Goal: Entertainment & Leisure: Consume media (video, audio)

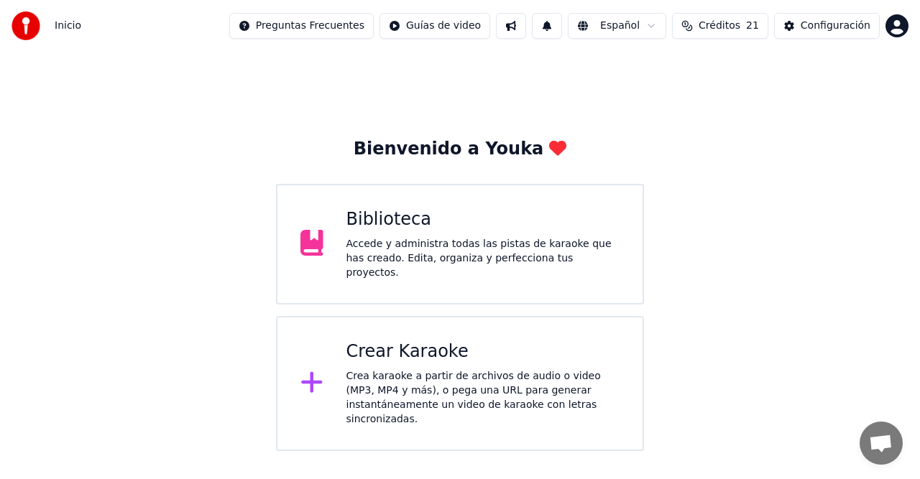
click at [374, 243] on div "Accede y administra todas las pistas de karaoke que has creado. Edita, organiza…" at bounding box center [483, 258] width 274 height 43
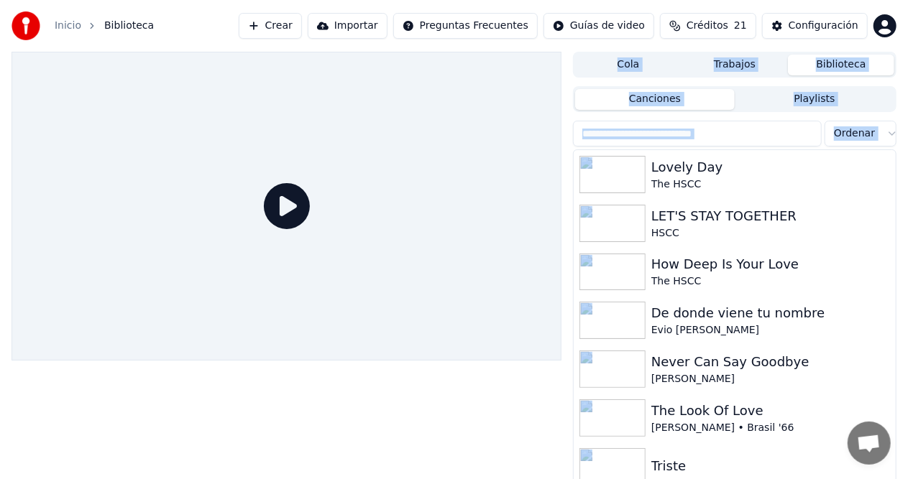
click at [374, 242] on div at bounding box center [287, 206] width 550 height 309
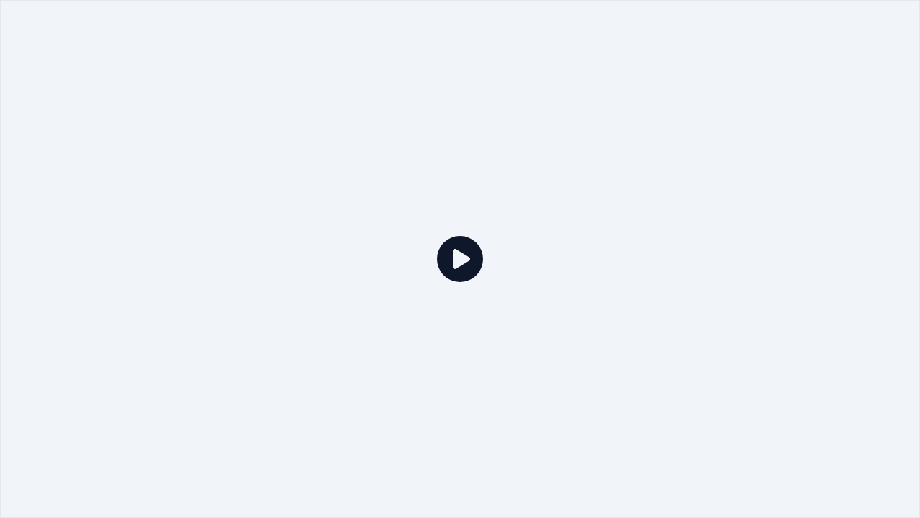
drag, startPoint x: 342, startPoint y: 333, endPoint x: 384, endPoint y: 260, distance: 83.7
click at [384, 260] on div at bounding box center [460, 259] width 920 height 518
drag, startPoint x: 525, startPoint y: 1, endPoint x: 523, endPoint y: 28, distance: 27.4
click at [523, 28] on div at bounding box center [460, 259] width 920 height 518
drag, startPoint x: 576, startPoint y: 0, endPoint x: 575, endPoint y: 45, distance: 45.3
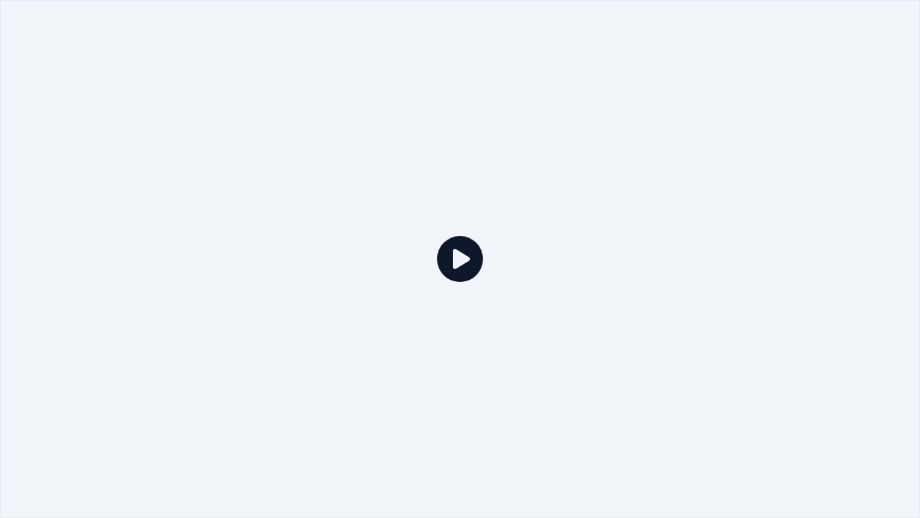
click at [575, 45] on div at bounding box center [460, 259] width 920 height 518
drag, startPoint x: 471, startPoint y: 0, endPoint x: 798, endPoint y: 0, distance: 327.0
click at [542, 29] on div at bounding box center [460, 259] width 920 height 518
drag, startPoint x: 865, startPoint y: 0, endPoint x: 855, endPoint y: 40, distance: 41.7
click at [857, 43] on div at bounding box center [460, 259] width 920 height 518
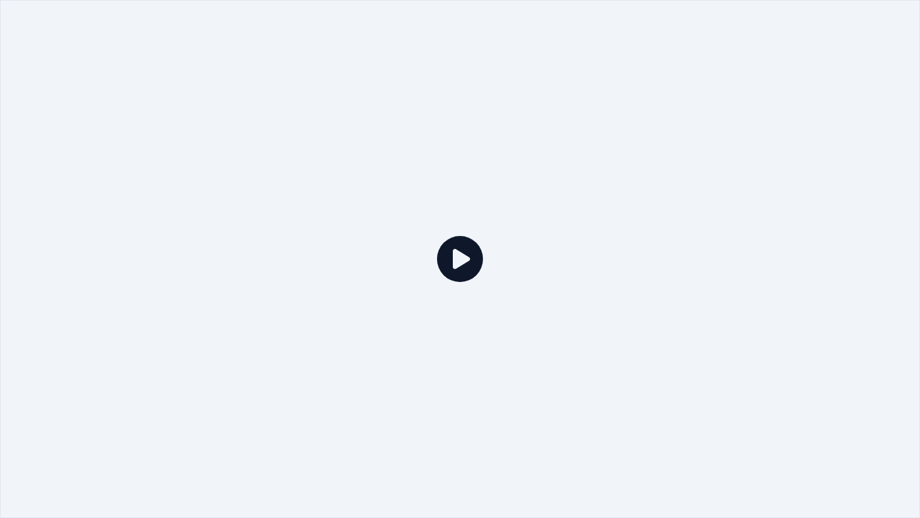
click at [472, 260] on icon at bounding box center [460, 259] width 46 height 46
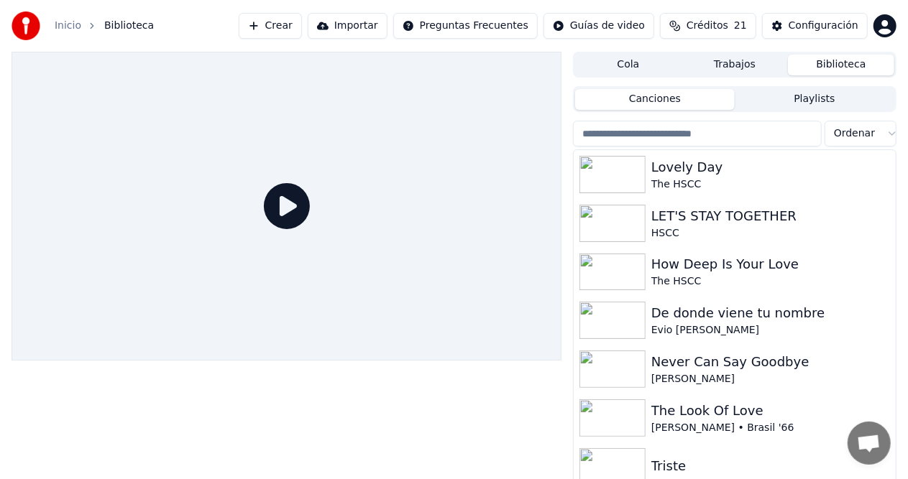
click at [296, 20] on button "Crear" at bounding box center [270, 26] width 63 height 26
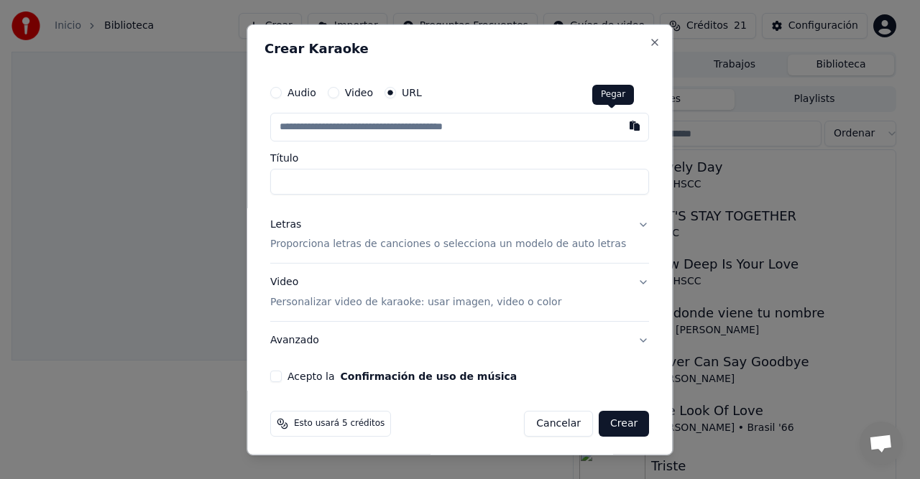
click at [621, 126] on button "button" at bounding box center [635, 125] width 29 height 26
type input "**********"
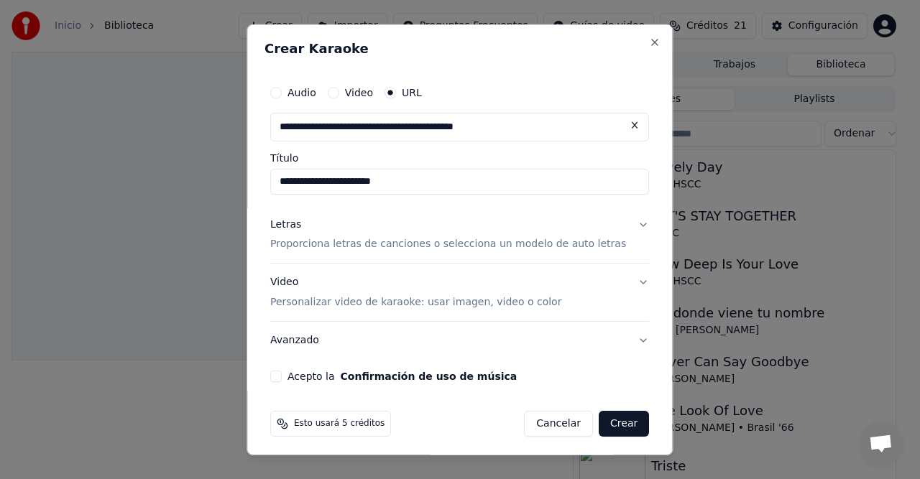
type input "**********"
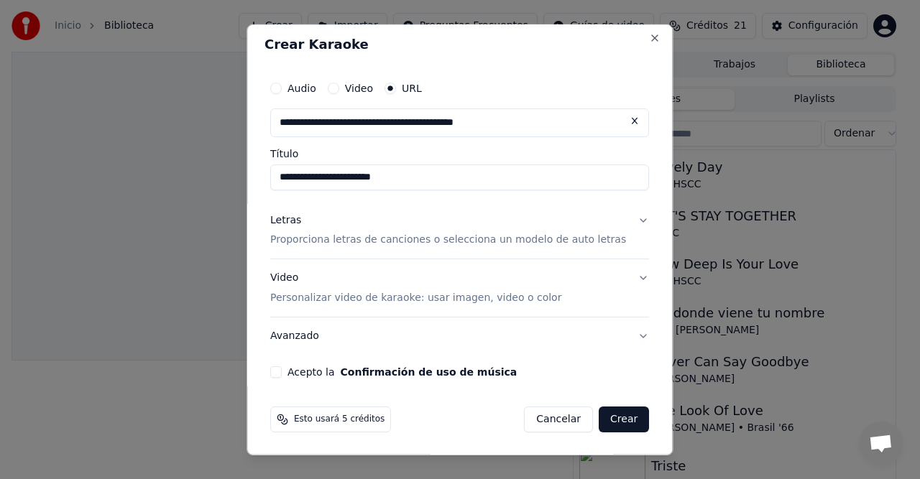
click at [618, 221] on button "Letras Proporciona letras de canciones o selecciona un modelo de auto letras" at bounding box center [459, 230] width 379 height 58
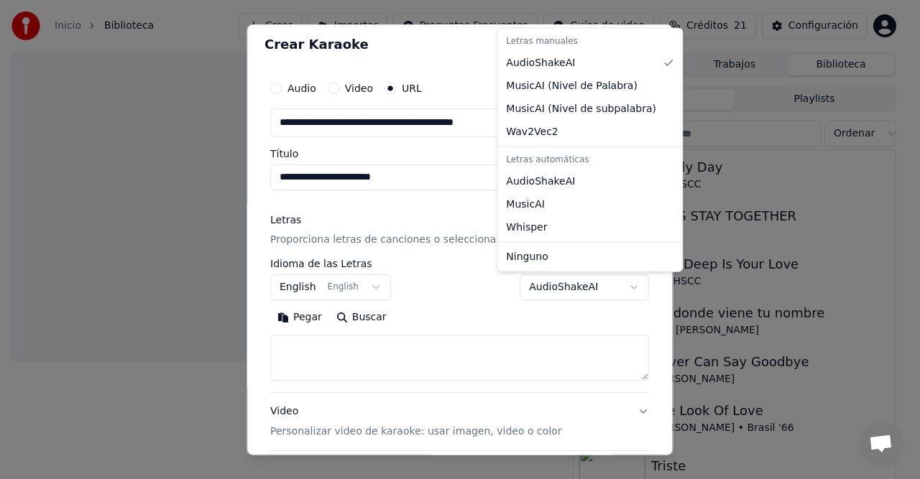
click at [610, 291] on body "**********" at bounding box center [454, 239] width 908 height 479
select select "**********"
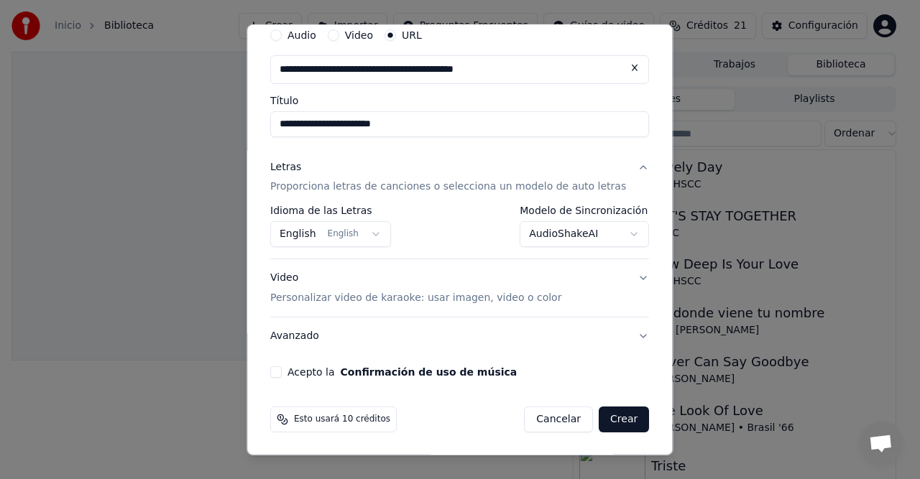
scroll to position [0, 0]
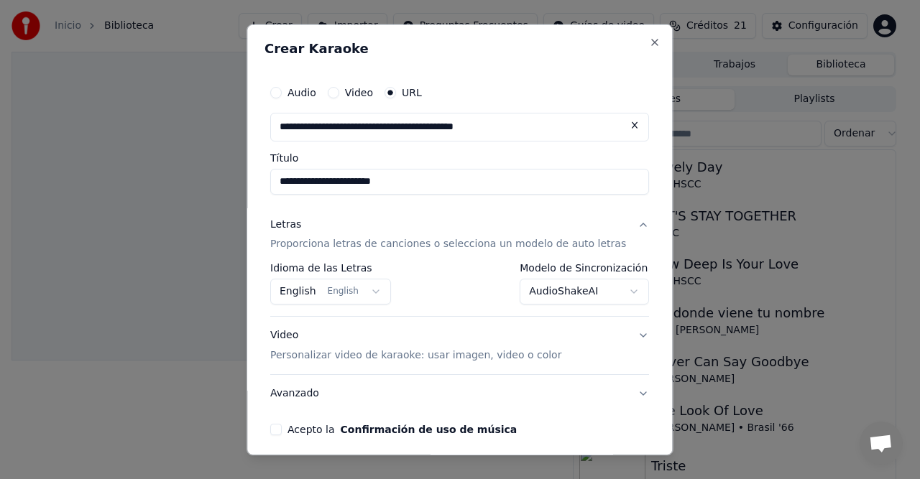
click at [622, 334] on button "Video Personalizar video de karaoke: usar imagen, video o color" at bounding box center [459, 346] width 379 height 58
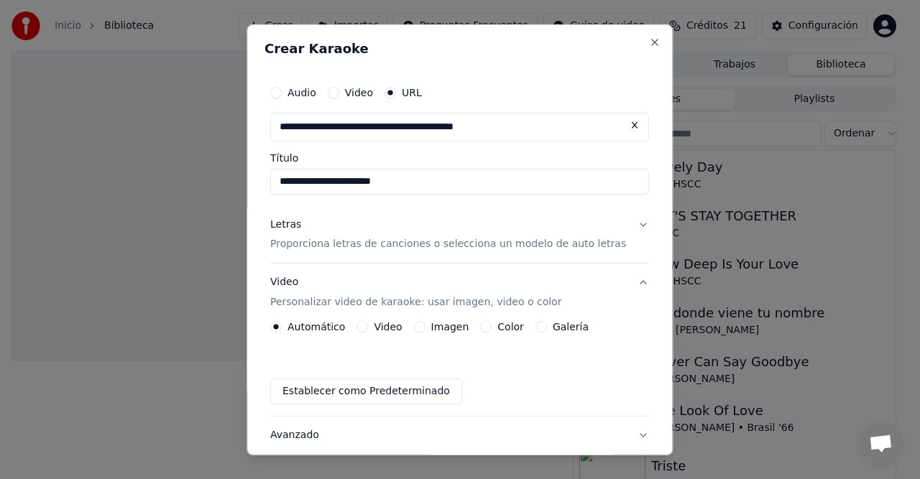
click at [545, 323] on button "Galería" at bounding box center [541, 327] width 12 height 12
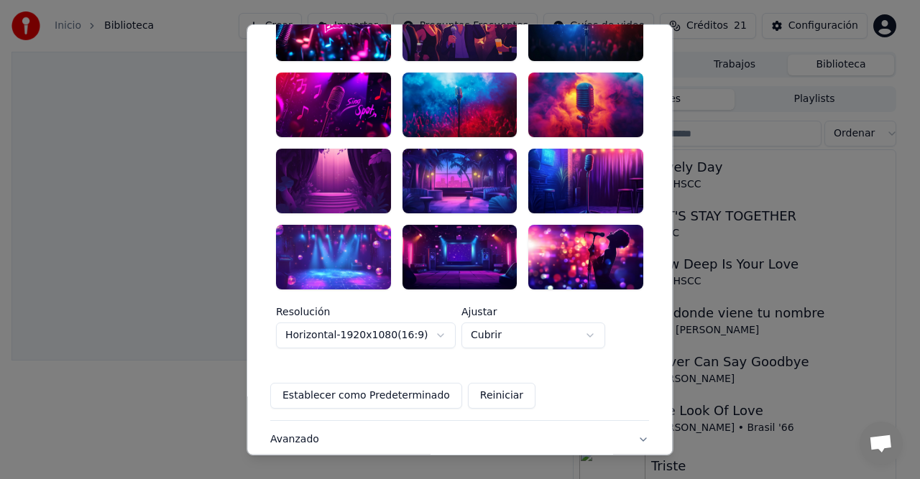
scroll to position [436, 0]
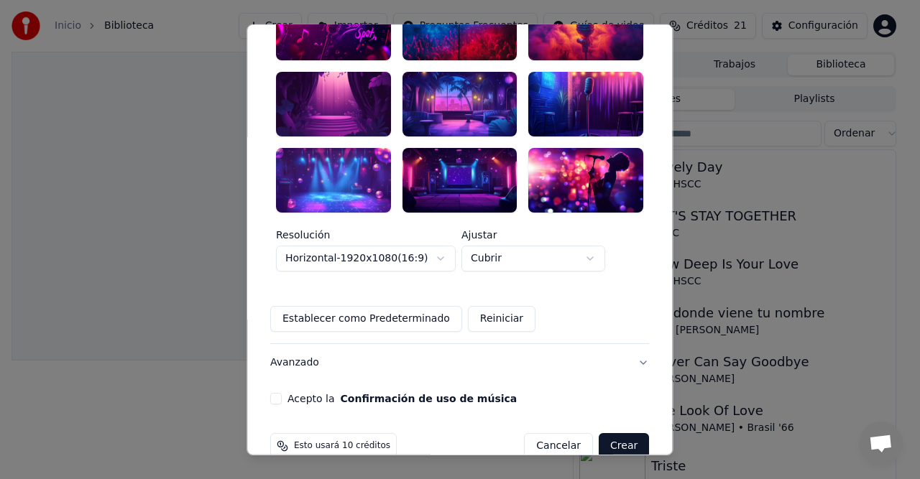
click at [620, 344] on button "Avanzado" at bounding box center [459, 362] width 379 height 37
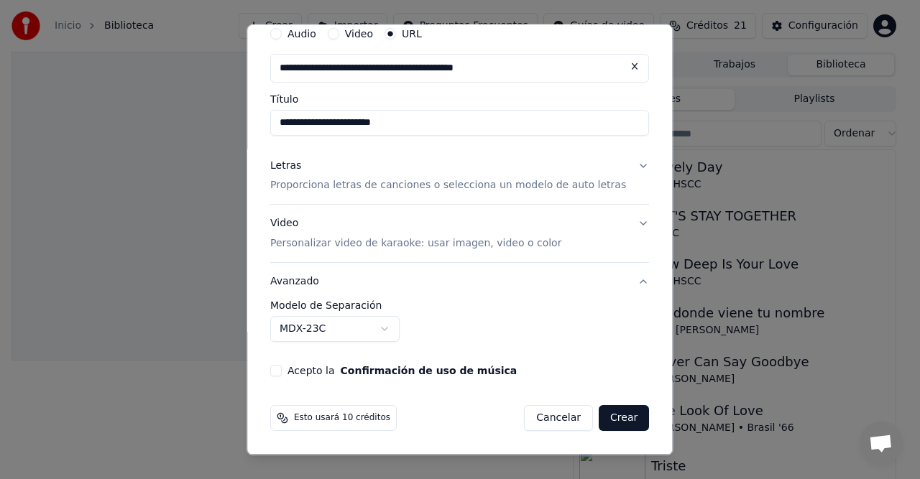
scroll to position [58, 0]
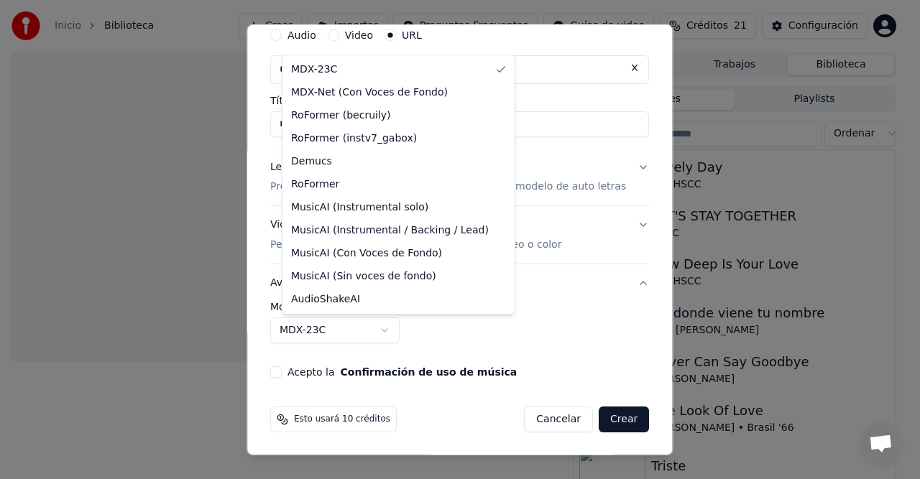
click at [394, 327] on body "**********" at bounding box center [454, 239] width 908 height 479
select select "**********"
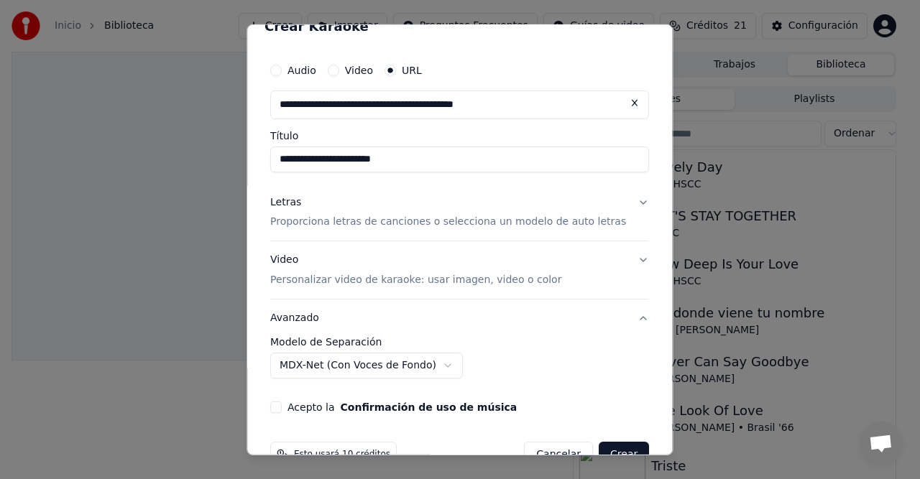
scroll to position [0, 0]
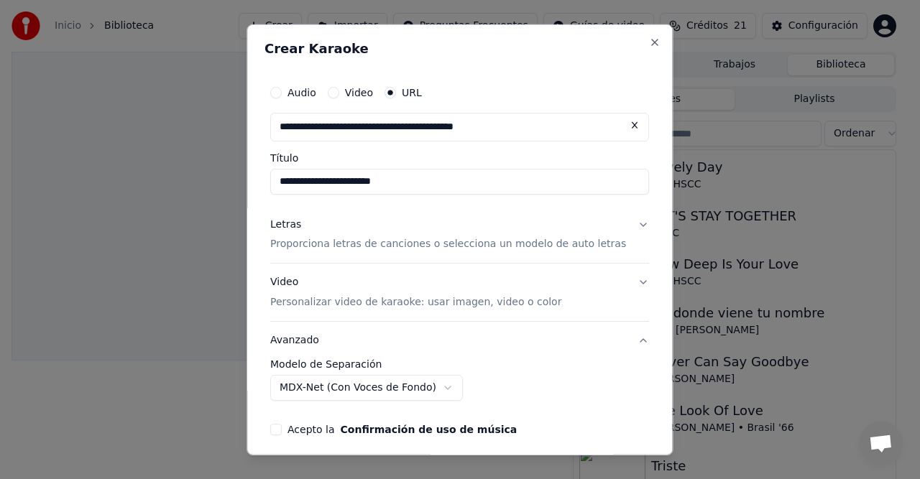
click at [617, 220] on button "Letras Proporciona letras de canciones o selecciona un modelo de auto letras" at bounding box center [459, 235] width 379 height 58
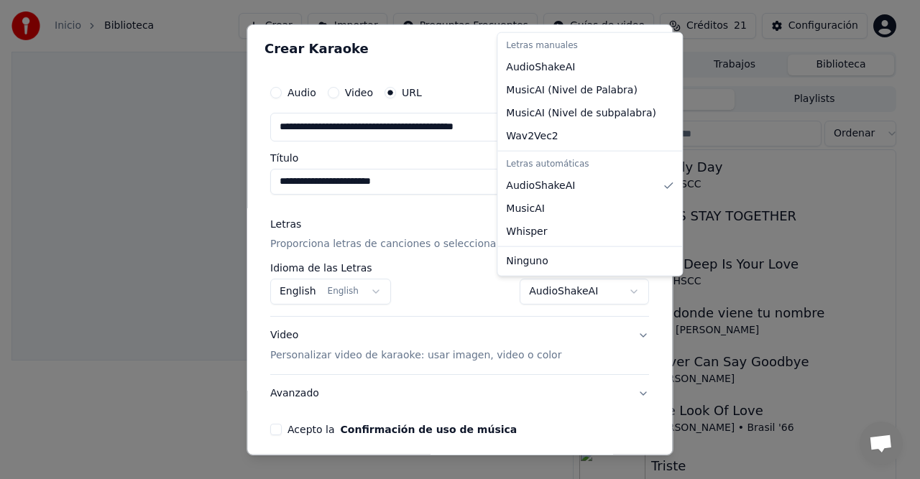
click at [612, 290] on body "**********" at bounding box center [454, 239] width 908 height 479
select select "*******"
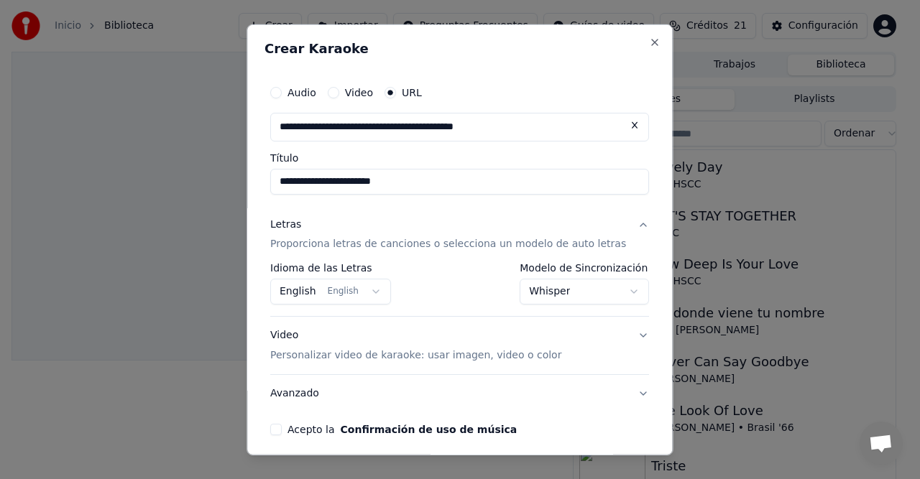
click at [621, 334] on button "Video Personalizar video de karaoke: usar imagen, video o color" at bounding box center [459, 346] width 379 height 58
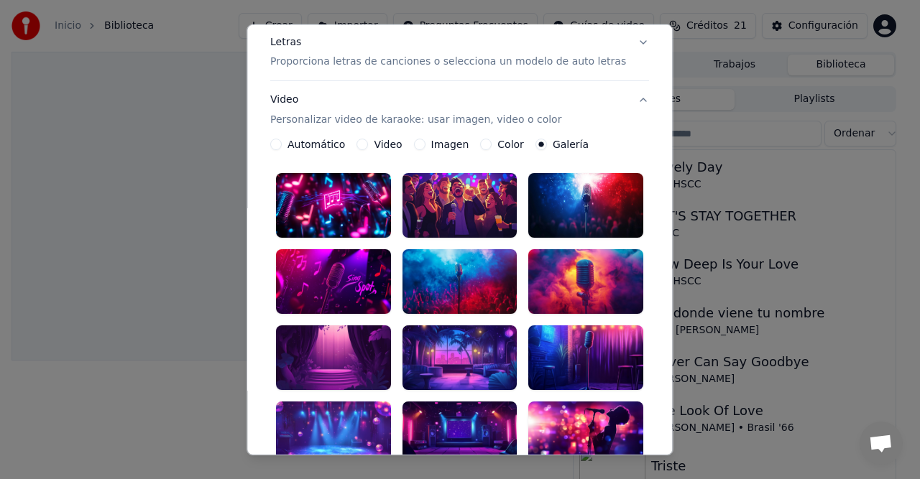
scroll to position [216, 0]
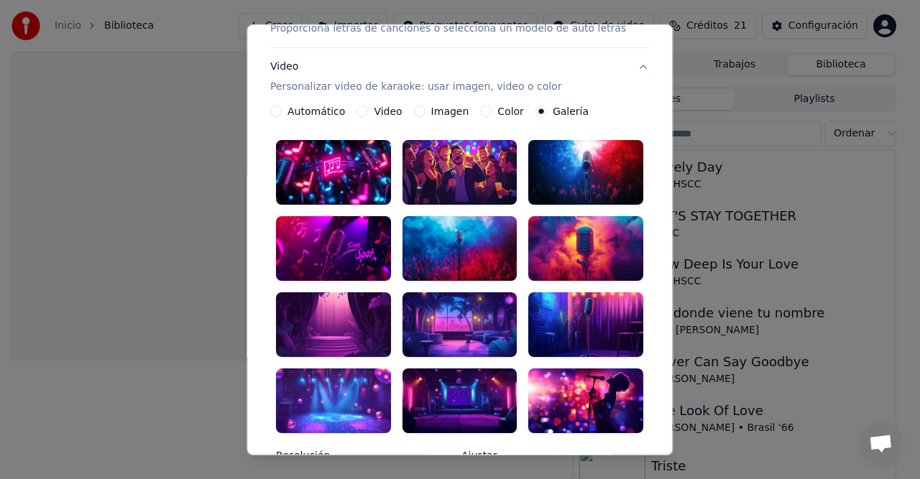
click at [458, 370] on div at bounding box center [460, 401] width 115 height 65
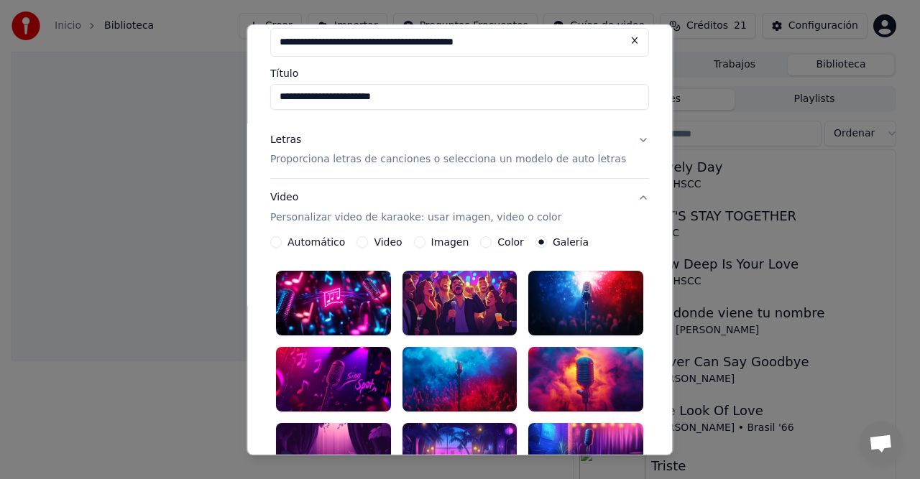
scroll to position [0, 0]
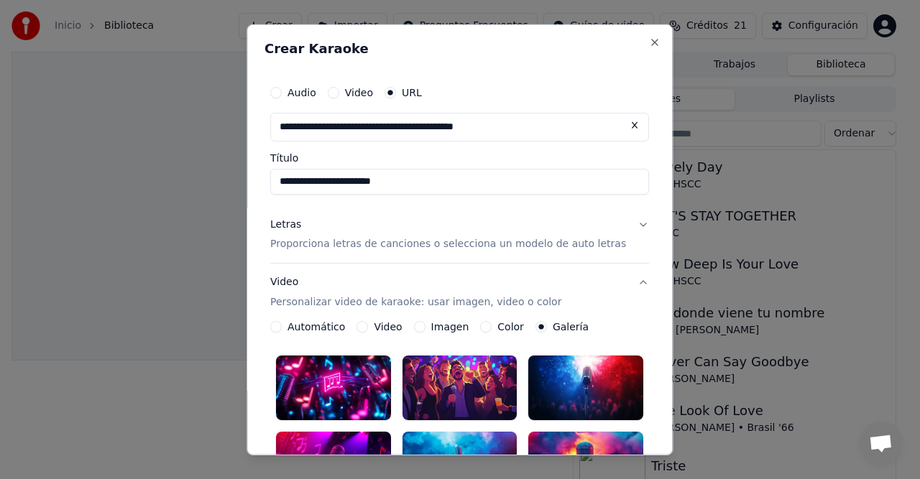
click at [620, 225] on button "Letras Proporciona letras de canciones o selecciona un modelo de auto letras" at bounding box center [459, 235] width 379 height 58
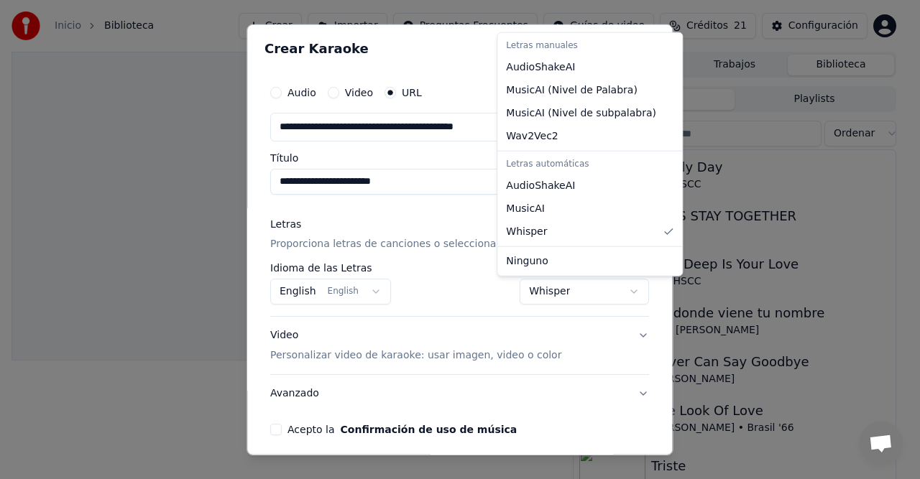
click at [605, 294] on body "**********" at bounding box center [454, 239] width 908 height 479
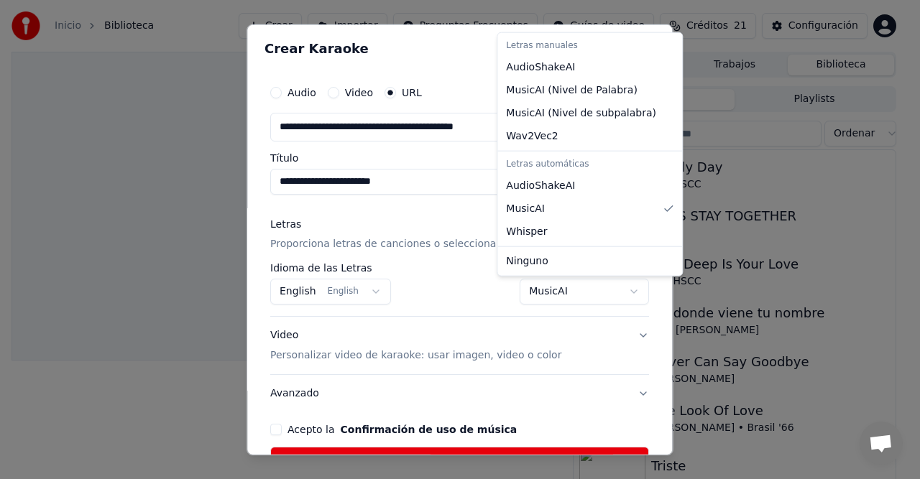
click at [609, 289] on body "**********" at bounding box center [454, 239] width 908 height 479
select select "**********"
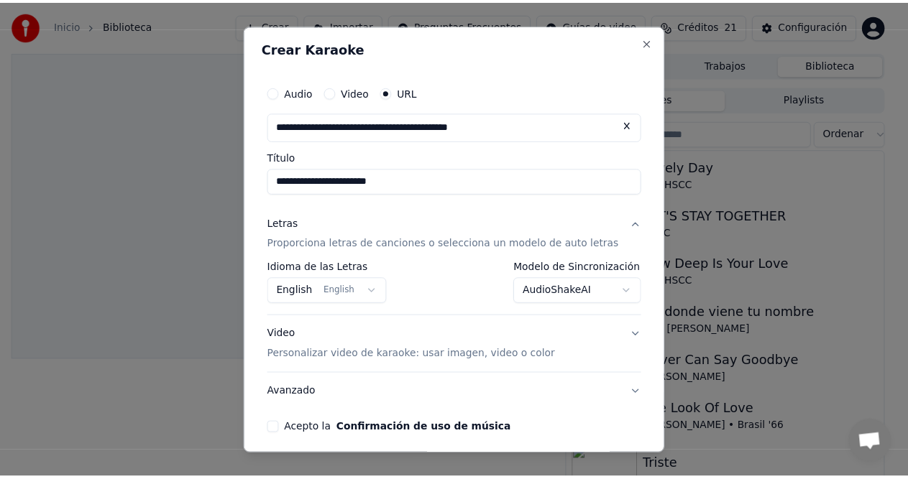
scroll to position [58, 0]
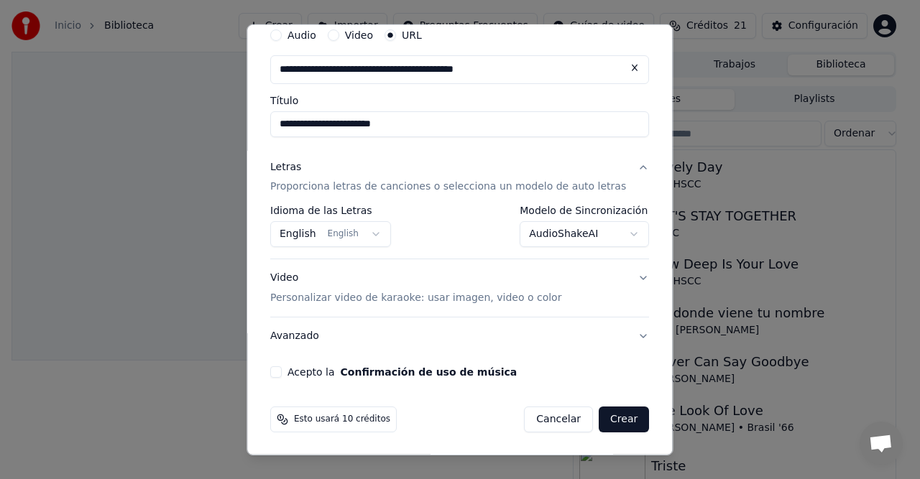
click at [282, 369] on button "Acepto la Confirmación de uso de música" at bounding box center [276, 373] width 12 height 12
click at [605, 417] on button "Crear" at bounding box center [624, 420] width 50 height 26
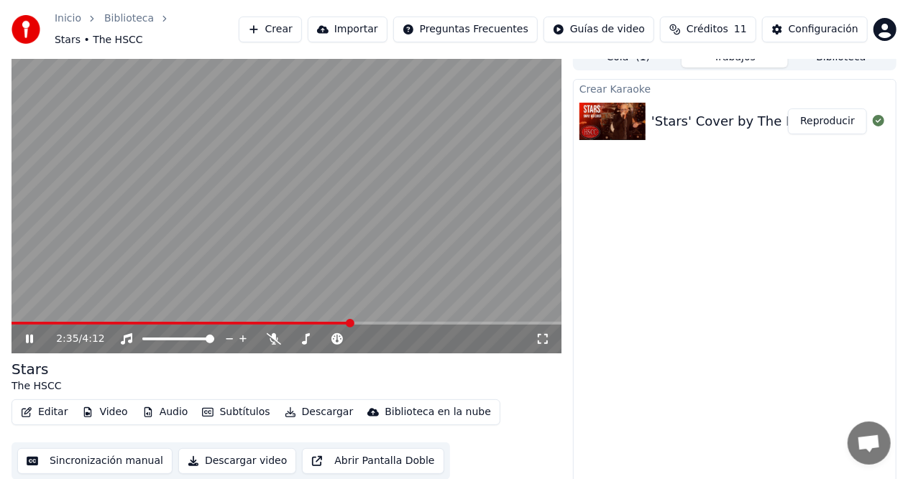
scroll to position [0, 0]
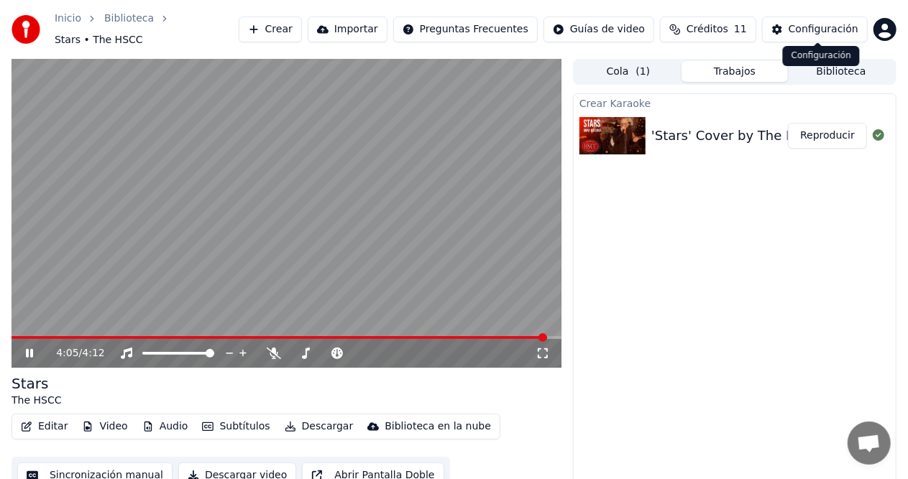
click at [844, 68] on button "Biblioteca" at bounding box center [841, 71] width 106 height 21
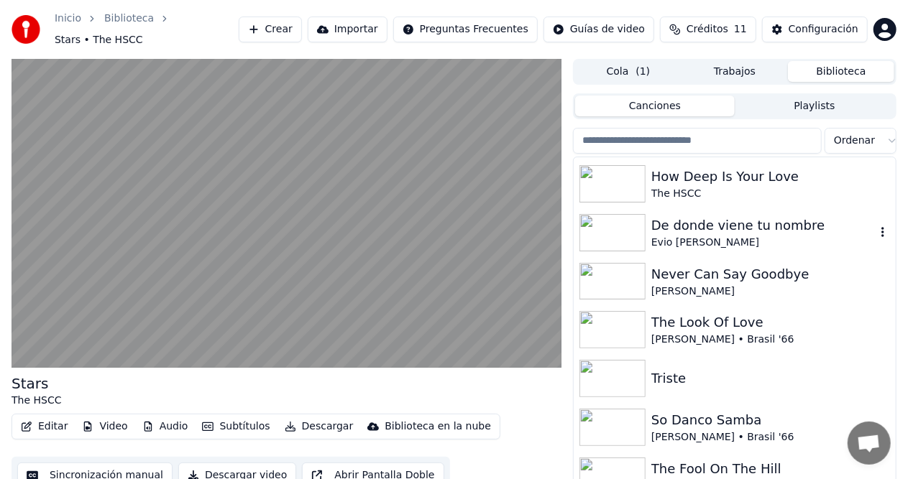
scroll to position [72, 0]
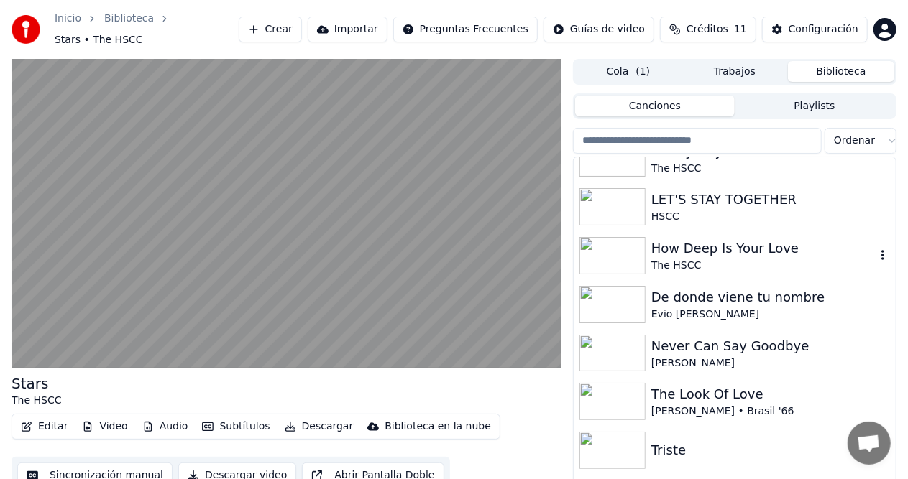
click at [726, 259] on div "The HSCC" at bounding box center [763, 266] width 224 height 14
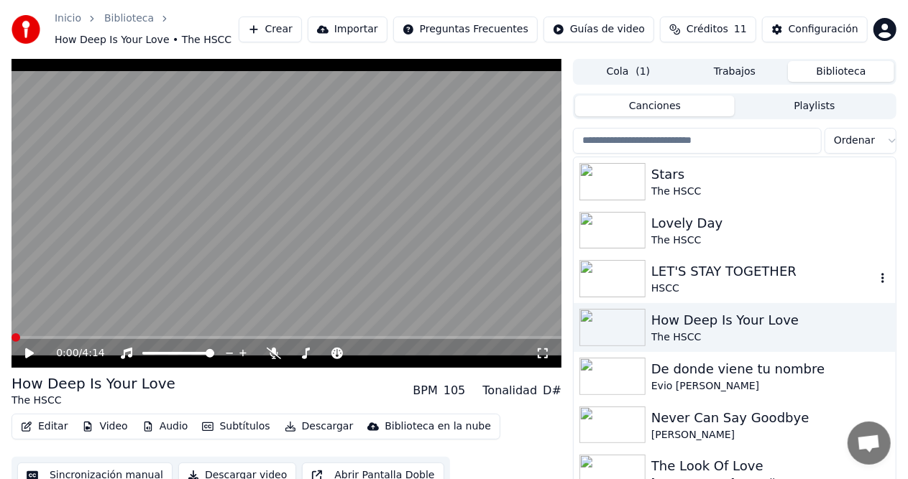
click at [679, 283] on div "HSCC" at bounding box center [763, 289] width 224 height 14
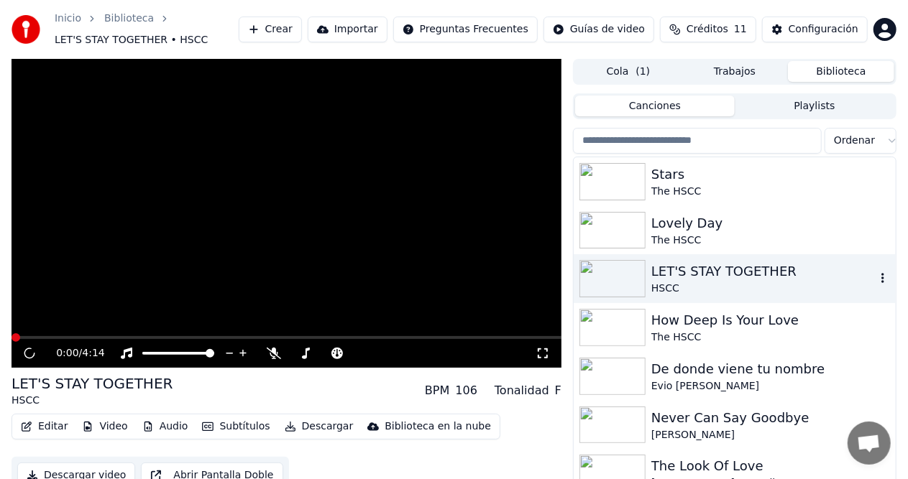
click at [678, 283] on div "HSCC" at bounding box center [763, 289] width 224 height 14
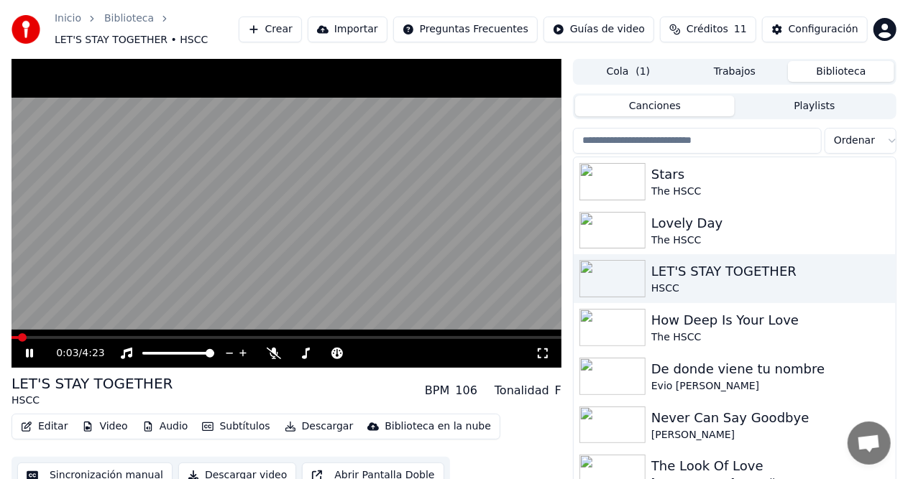
click at [17, 338] on span at bounding box center [15, 337] width 6 height 3
click at [279, 348] on icon at bounding box center [274, 354] width 14 height 12
click at [12, 341] on span at bounding box center [16, 338] width 9 height 9
click at [748, 285] on div "HSCC" at bounding box center [763, 289] width 224 height 14
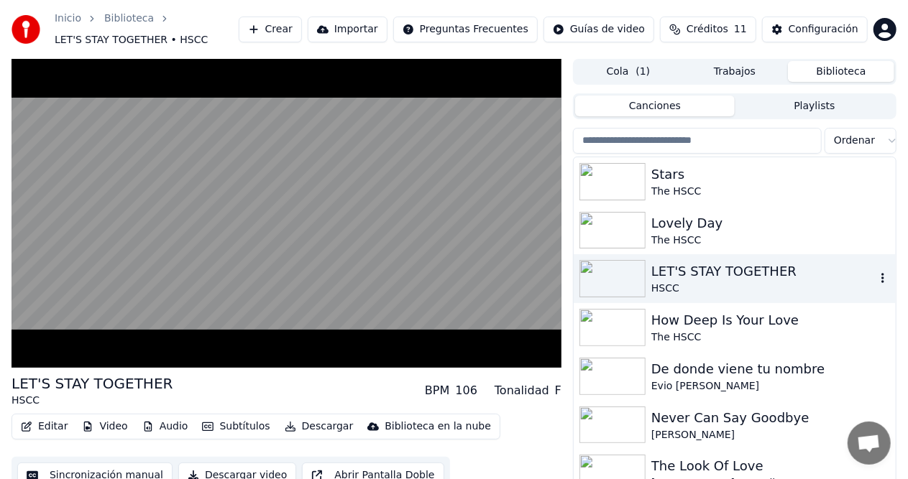
click at [701, 273] on div "LET'S STAY TOGETHER" at bounding box center [763, 272] width 224 height 20
drag, startPoint x: 701, startPoint y: 273, endPoint x: 694, endPoint y: 281, distance: 10.2
click at [701, 275] on div "LET'S STAY TOGETHER" at bounding box center [763, 272] width 224 height 20
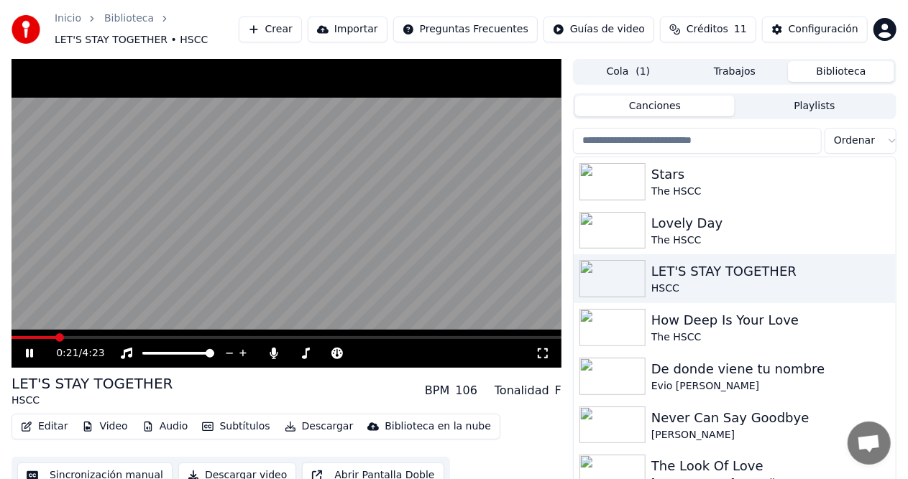
click at [23, 336] on video at bounding box center [287, 213] width 550 height 309
click at [12, 339] on span at bounding box center [12, 337] width 0 height 3
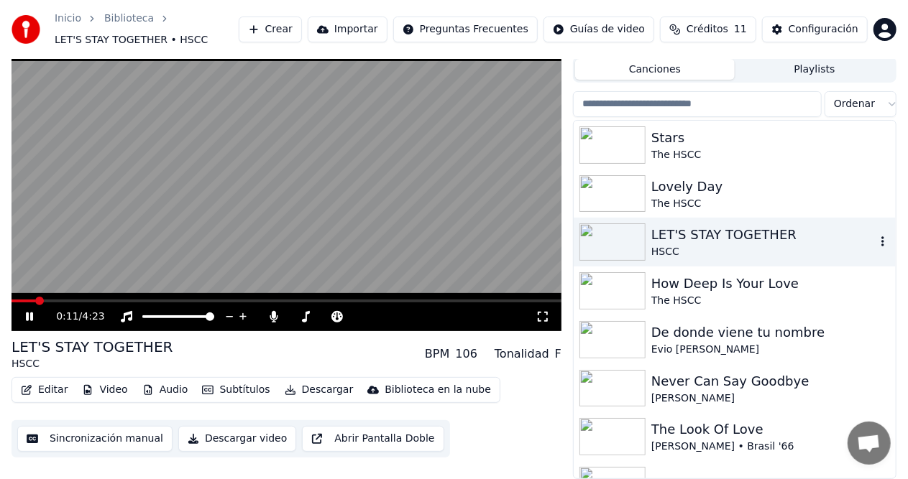
click at [689, 236] on div "LET'S STAY TOGETHER" at bounding box center [763, 235] width 224 height 20
click at [689, 231] on div "LET'S STAY TOGETHER" at bounding box center [763, 235] width 224 height 20
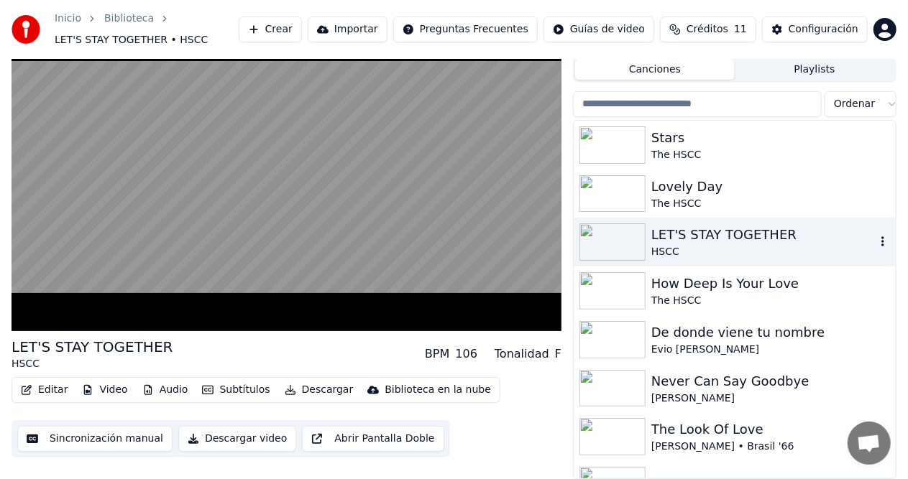
click at [699, 241] on div "LET'S STAY TOGETHER" at bounding box center [763, 235] width 224 height 20
click at [719, 236] on div "LET'S STAY TOGETHER" at bounding box center [763, 235] width 224 height 20
click at [718, 236] on div "LET'S STAY TOGETHER" at bounding box center [763, 235] width 224 height 20
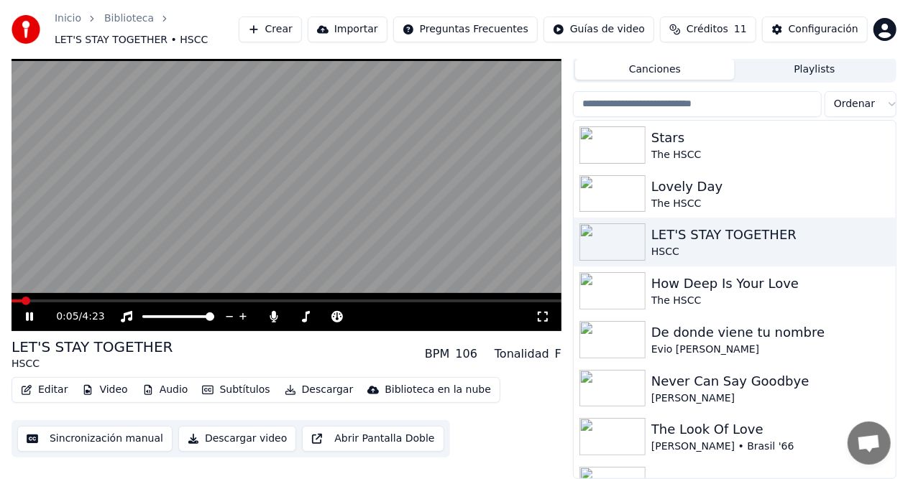
click at [21, 300] on span at bounding box center [17, 301] width 11 height 3
click at [12, 299] on div "0:05 / 4:23" at bounding box center [287, 176] width 550 height 309
drag, startPoint x: 19, startPoint y: 296, endPoint x: 0, endPoint y: 309, distance: 23.3
click at [0, 309] on div "0:05 / 4:23 LET'S STAY TOGETHER HSCC BPM 106 Tonalidad F Editar Video Audio Sub…" at bounding box center [454, 250] width 908 height 457
click at [12, 301] on span at bounding box center [16, 301] width 9 height 9
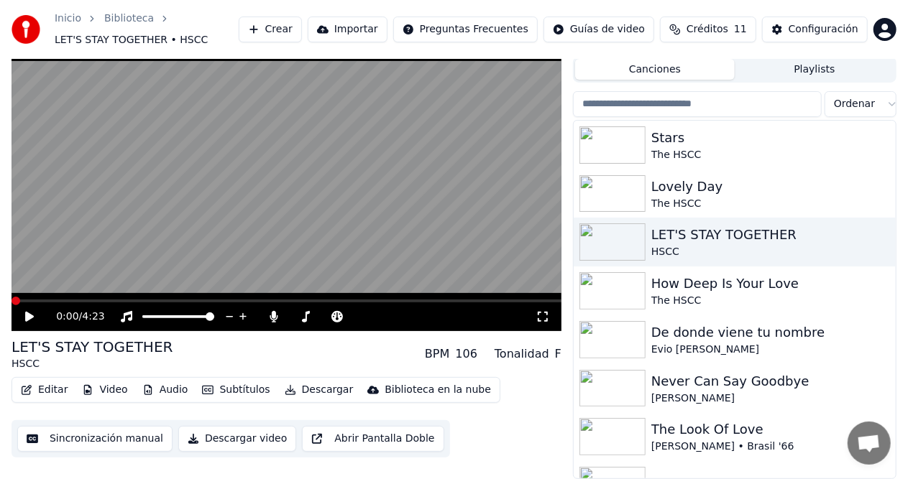
click at [27, 318] on icon at bounding box center [29, 317] width 9 height 10
click at [372, 312] on div at bounding box center [402, 317] width 116 height 14
click at [305, 316] on icon at bounding box center [305, 317] width 14 height 12
click at [303, 317] on icon at bounding box center [305, 317] width 14 height 12
click at [411, 313] on icon at bounding box center [409, 317] width 14 height 14
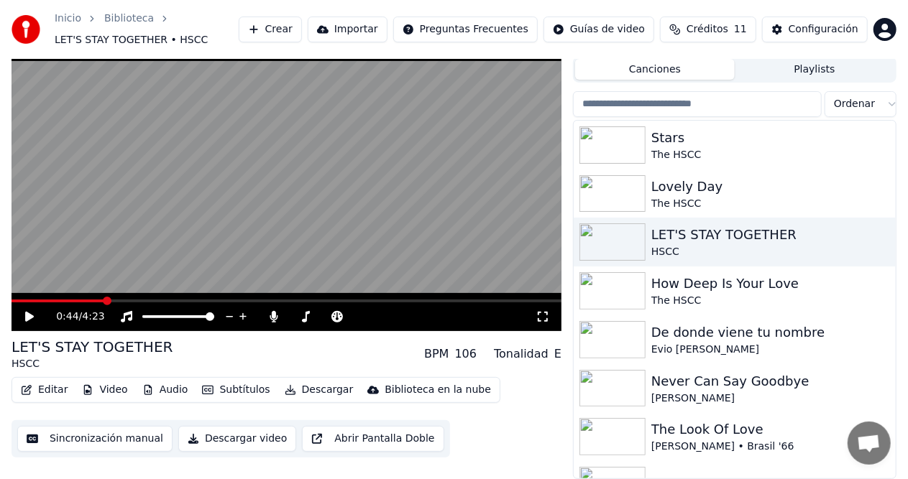
click at [25, 319] on icon at bounding box center [29, 317] width 9 height 10
click at [13, 296] on video at bounding box center [287, 176] width 550 height 309
click at [16, 300] on span at bounding box center [14, 301] width 4 height 3
click at [29, 318] on icon at bounding box center [29, 317] width 9 height 10
click at [303, 313] on icon at bounding box center [305, 317] width 14 height 12
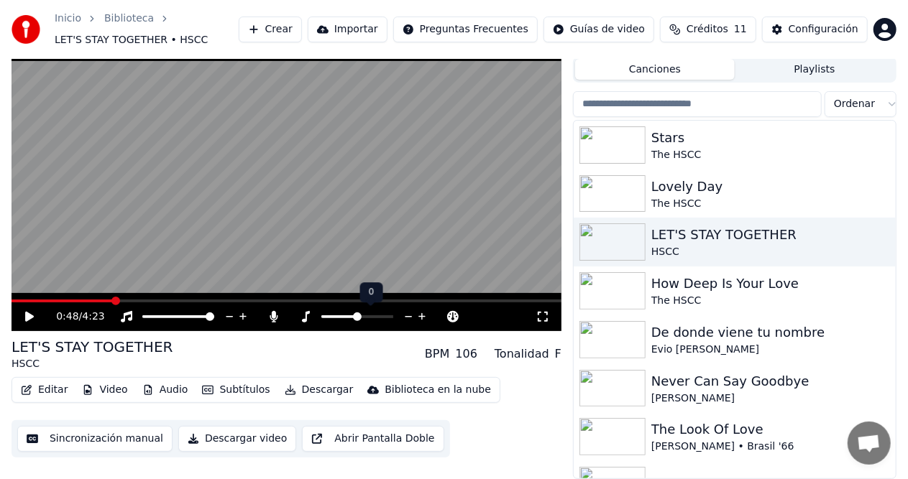
click at [309, 311] on icon at bounding box center [306, 317] width 8 height 12
click at [410, 314] on icon at bounding box center [409, 317] width 14 height 14
click at [22, 301] on span at bounding box center [17, 301] width 11 height 3
click at [30, 318] on icon at bounding box center [29, 317] width 9 height 10
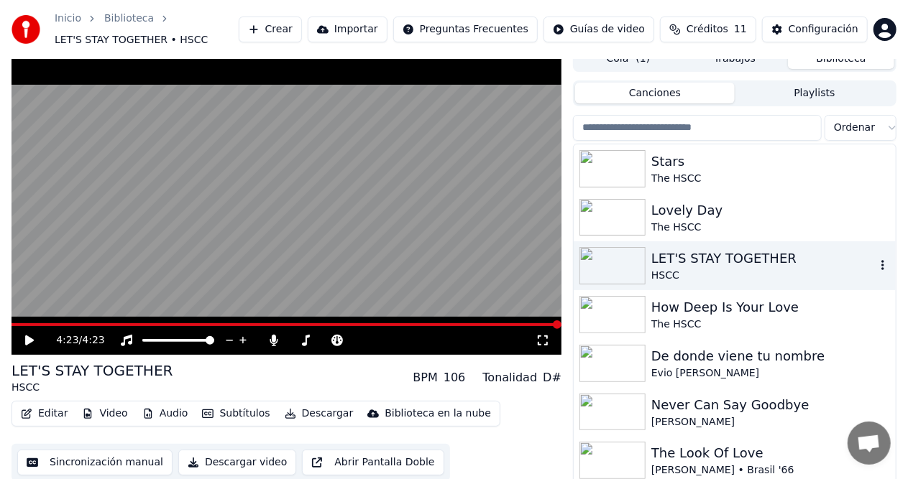
scroll to position [0, 0]
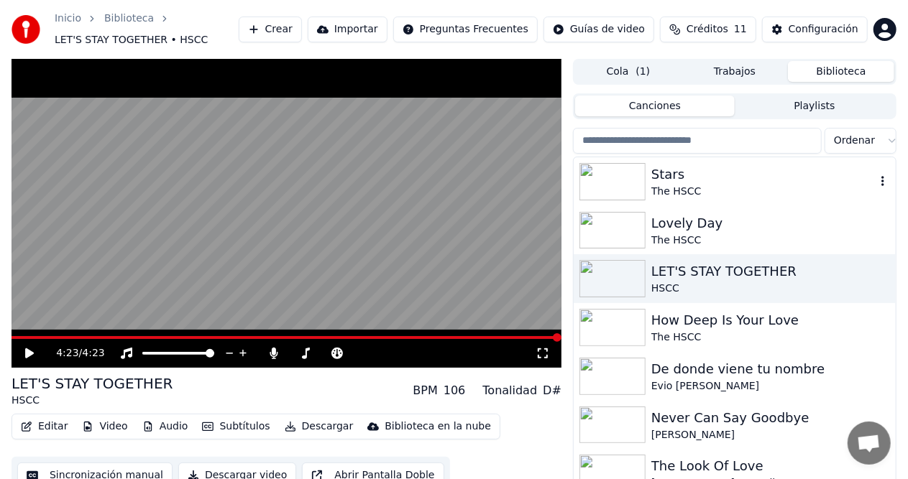
click at [700, 175] on div "Stars" at bounding box center [763, 175] width 224 height 20
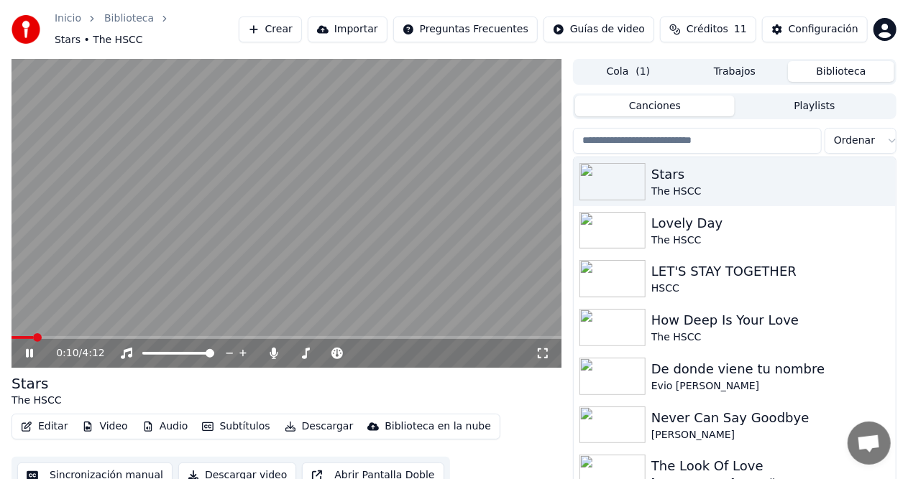
click at [33, 336] on span at bounding box center [23, 337] width 22 height 3
click at [308, 348] on icon at bounding box center [305, 354] width 14 height 12
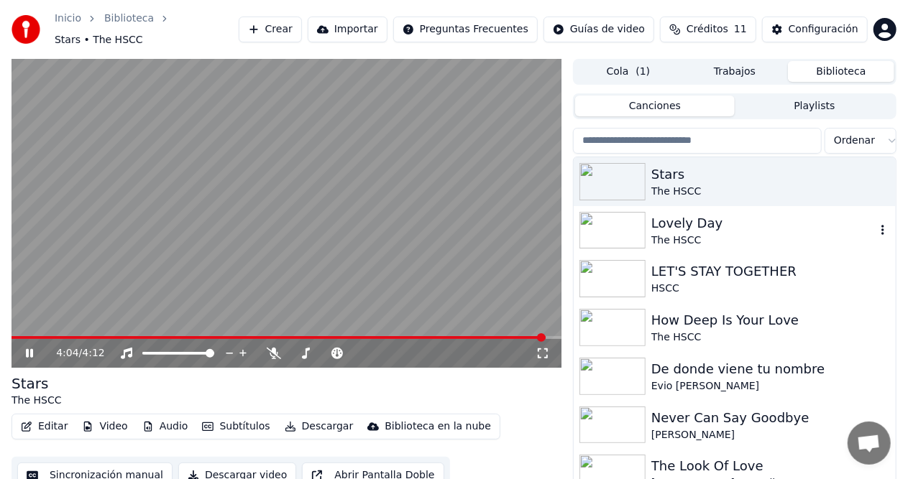
click at [668, 241] on div "Lovely Day The HSCC" at bounding box center [735, 230] width 322 height 49
